Goal: Transaction & Acquisition: Purchase product/service

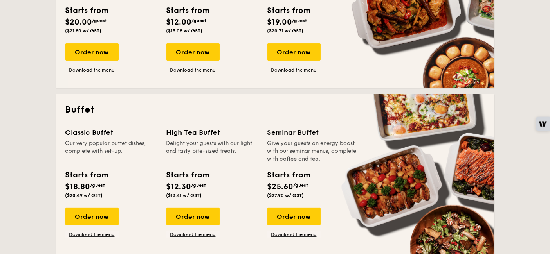
scroll to position [348, 0]
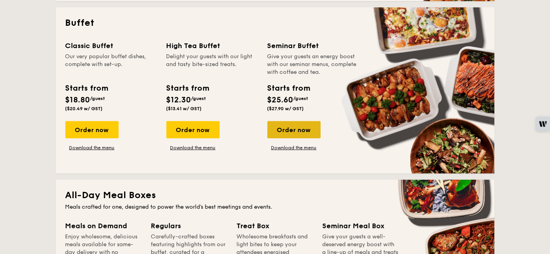
click at [274, 132] on div "Order now" at bounding box center [293, 129] width 53 height 17
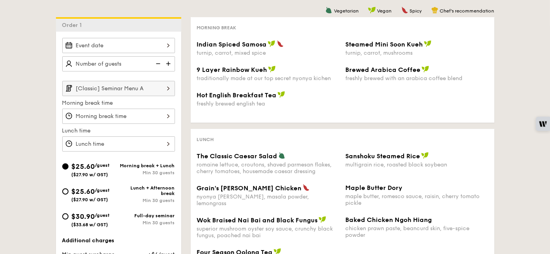
scroll to position [261, 0]
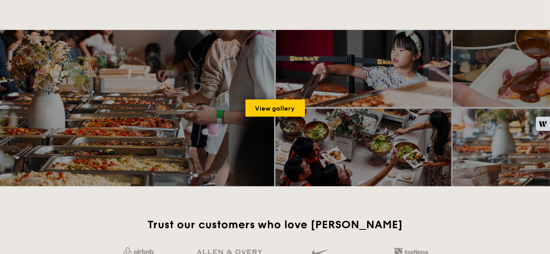
scroll to position [1464, 0]
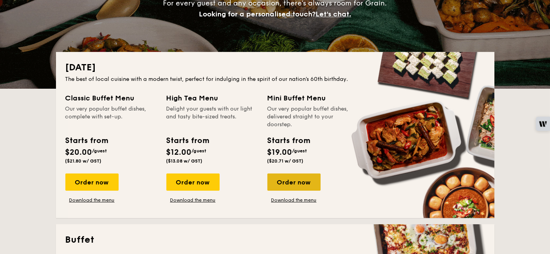
click at [286, 180] on div "Order now" at bounding box center [293, 182] width 53 height 17
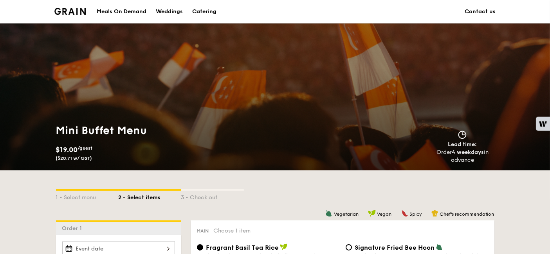
scroll to position [304, 0]
